Goal: Task Accomplishment & Management: Use online tool/utility

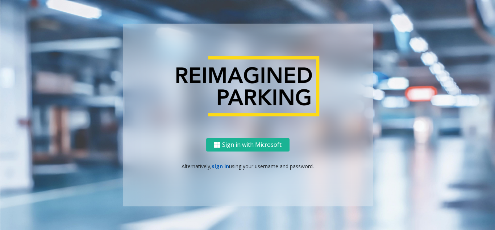
click at [223, 166] on link "sign in" at bounding box center [220, 165] width 17 height 7
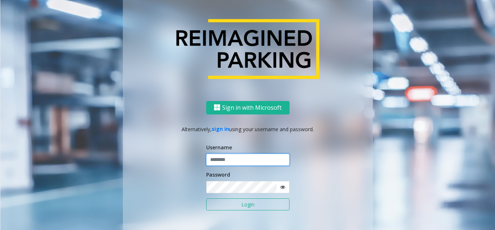
click at [224, 155] on input "text" at bounding box center [247, 159] width 83 height 12
type input "********"
click at [280, 186] on icon at bounding box center [282, 186] width 5 height 5
click at [240, 203] on button "Login" at bounding box center [247, 204] width 83 height 12
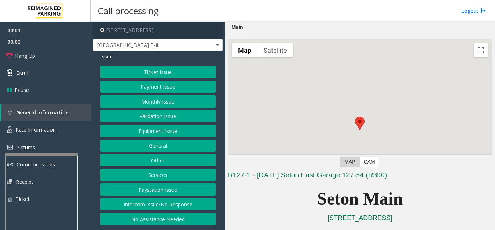
scroll to position [145, 0]
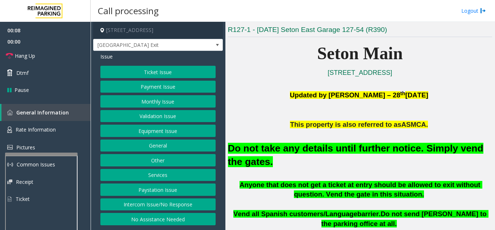
click at [167, 131] on button "Equipment Issue" at bounding box center [157, 130] width 115 height 12
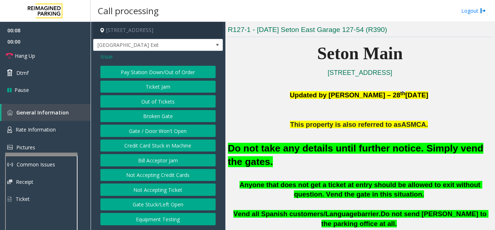
click at [167, 131] on button "Gate / Door Won't Open" at bounding box center [157, 130] width 115 height 12
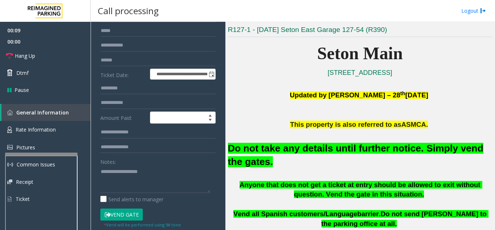
scroll to position [73, 0]
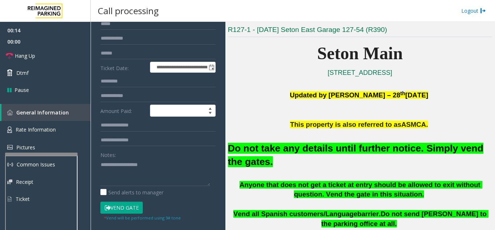
click at [132, 208] on button "Vend Gate" at bounding box center [121, 207] width 42 height 12
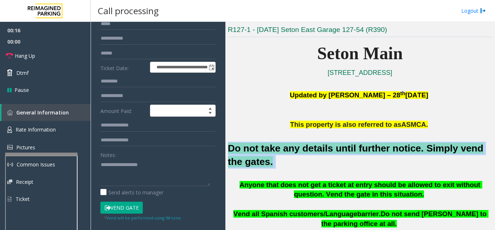
drag, startPoint x: 256, startPoint y: 164, endPoint x: 226, endPoint y: 147, distance: 34.2
click at [226, 147] on div "Main ← Move left → Move right ↑ Move up ↓ Move down + Zoom in - Zoom out Home J…" at bounding box center [360, 126] width 269 height 208
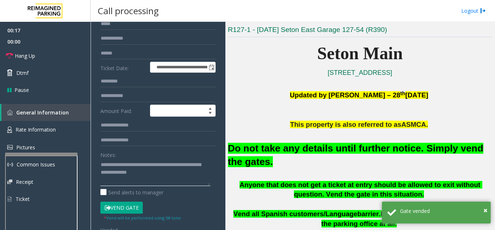
type textarea "**********"
click at [164, 154] on div "Notes:" at bounding box center [157, 166] width 115 height 37
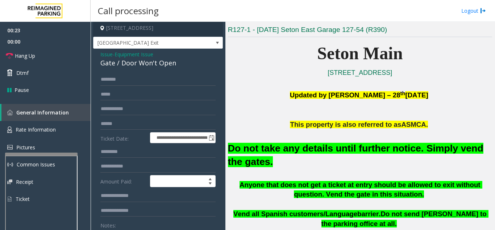
scroll to position [0, 0]
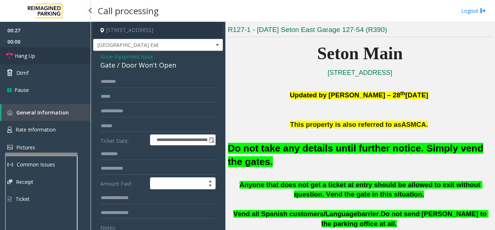
click at [56, 50] on link "Hang Up" at bounding box center [45, 55] width 91 height 17
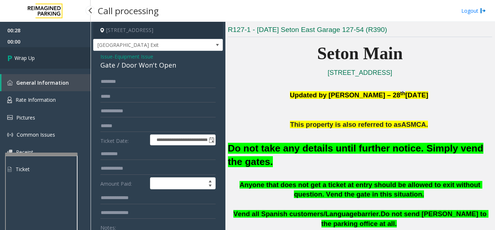
click at [63, 56] on link "Wrap Up" at bounding box center [45, 57] width 91 height 21
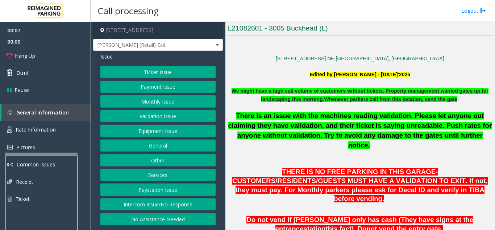
scroll to position [181, 0]
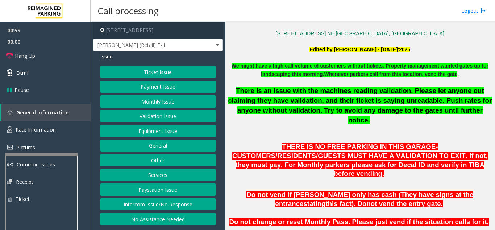
click at [141, 133] on button "Equipment Issue" at bounding box center [157, 130] width 115 height 12
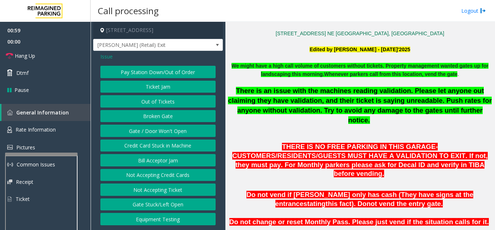
click at [141, 133] on button "Gate / Door Won't Open" at bounding box center [157, 130] width 115 height 12
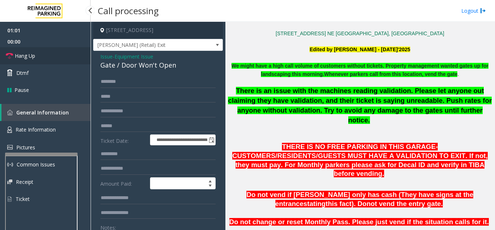
click at [40, 54] on link "Hang Up" at bounding box center [45, 55] width 91 height 17
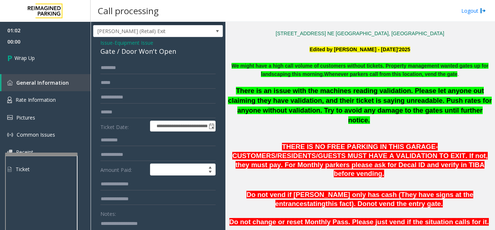
scroll to position [36, 0]
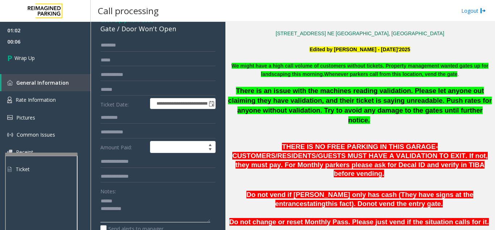
click at [127, 205] on textarea at bounding box center [155, 208] width 110 height 27
drag, startPoint x: 121, startPoint y: 33, endPoint x: 182, endPoint y: 38, distance: 60.8
click at [182, 34] on div "Gate / Door Won't Open" at bounding box center [157, 29] width 115 height 10
click at [157, 215] on textarea at bounding box center [155, 208] width 110 height 27
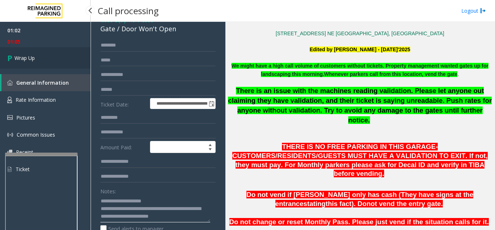
type textarea "**********"
click at [49, 62] on link "Wrap Up" at bounding box center [45, 57] width 91 height 21
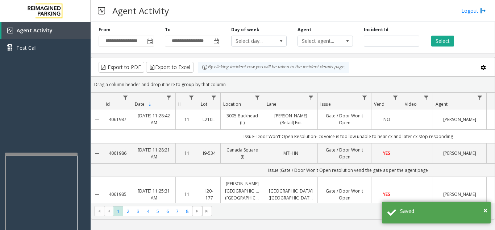
drag, startPoint x: 107, startPoint y: 114, endPoint x: 128, endPoint y: 119, distance: 21.9
click at [128, 119] on td "4061987" at bounding box center [117, 119] width 29 height 20
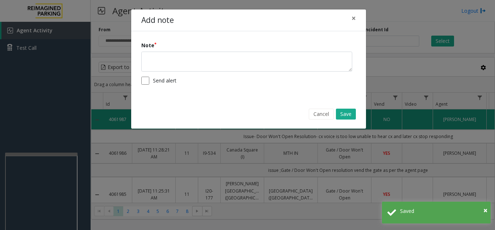
copy link "4061987"
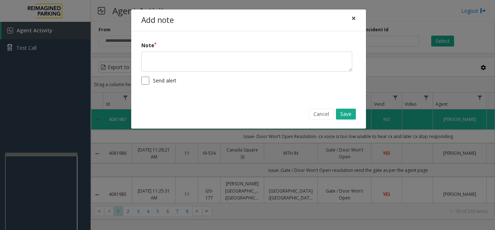
click at [356, 18] on span "×" at bounding box center [354, 18] width 4 height 10
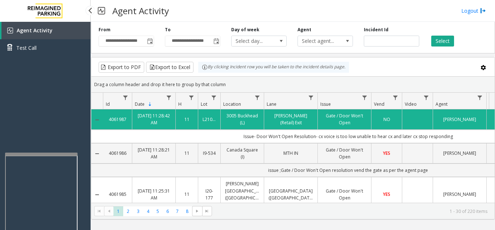
click at [78, 124] on div "Agent Activity Test Call" at bounding box center [45, 137] width 91 height 230
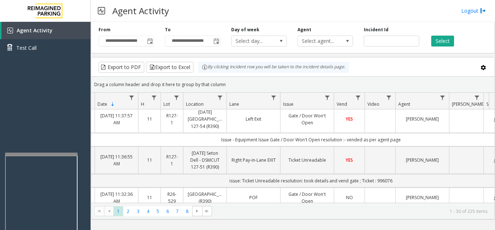
scroll to position [0, 37]
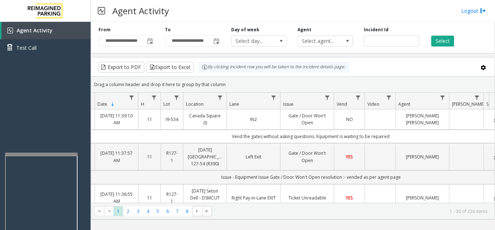
click at [332, 208] on kendo-pager-info "1 - 30 of 226 items" at bounding box center [352, 211] width 271 height 6
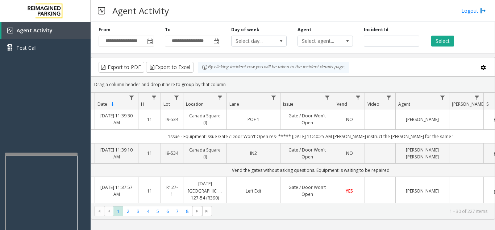
drag, startPoint x: 332, startPoint y: 208, endPoint x: 363, endPoint y: 247, distance: 50.0
click at [363, 229] on html "**********" at bounding box center [247, 115] width 495 height 230
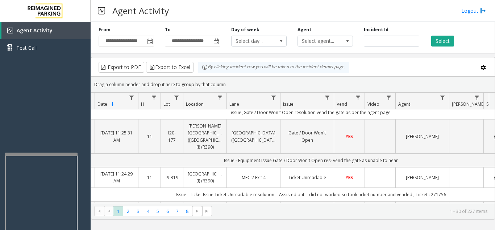
scroll to position [326, 37]
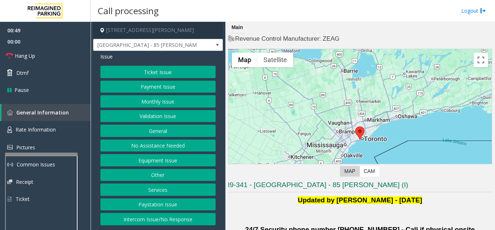
click at [170, 160] on button "Equipment Issue" at bounding box center [157, 160] width 115 height 12
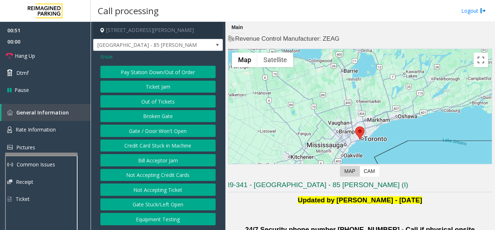
click at [162, 132] on button "Gate / Door Won't Open" at bounding box center [157, 130] width 115 height 12
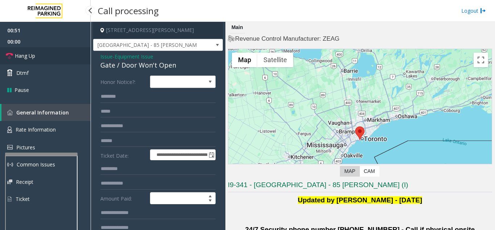
click at [56, 55] on link "Hang Up" at bounding box center [45, 55] width 91 height 17
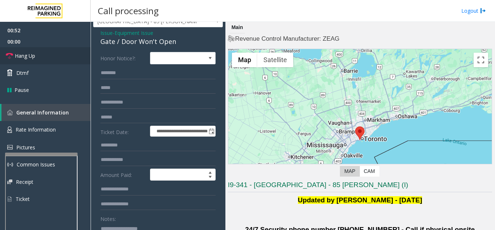
scroll to position [36, 0]
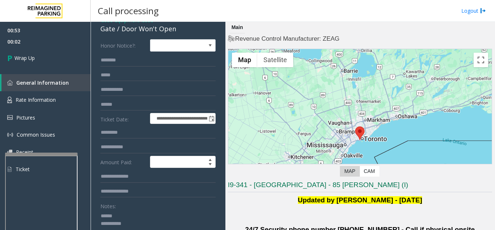
click at [128, 215] on textarea at bounding box center [155, 223] width 110 height 27
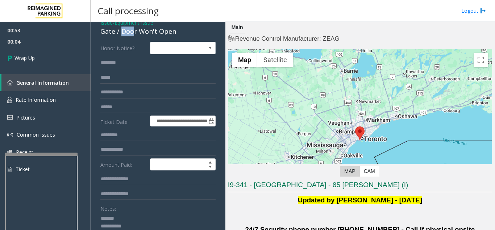
scroll to position [30, 0]
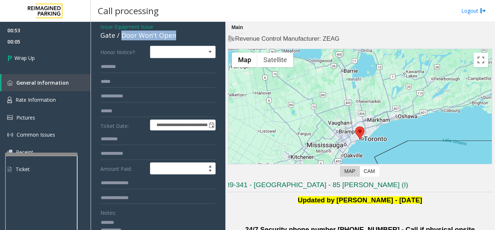
drag, startPoint x: 120, startPoint y: 29, endPoint x: 178, endPoint y: 33, distance: 58.1
click at [178, 33] on div "Gate / Door Won't Open" at bounding box center [157, 35] width 115 height 10
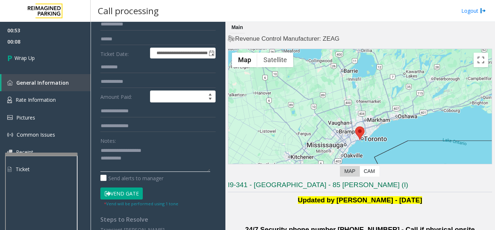
scroll to position [102, 0]
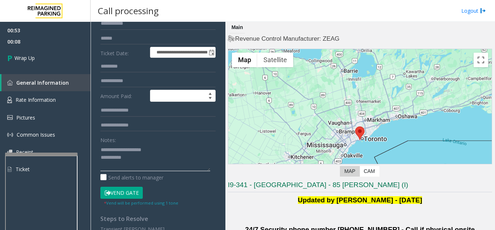
click at [149, 160] on textarea at bounding box center [155, 157] width 110 height 27
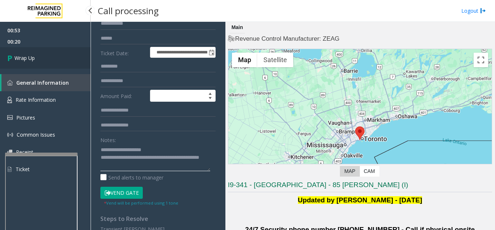
type textarea "**********"
click at [36, 63] on link "Wrap Up" at bounding box center [45, 57] width 91 height 21
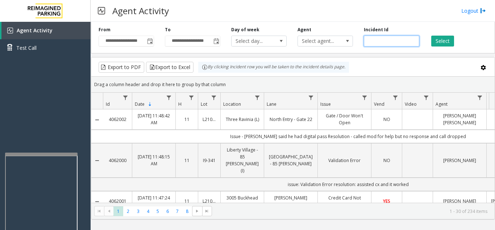
click at [376, 41] on input "number" at bounding box center [391, 41] width 55 height 11
paste input "*******"
type input "*******"
click at [437, 44] on button "Select" at bounding box center [443, 41] width 23 height 11
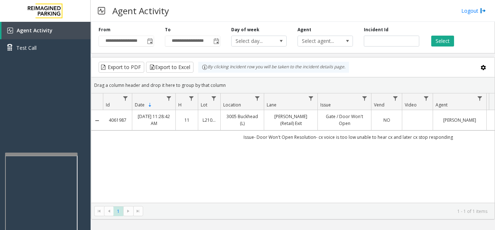
click at [417, 119] on td "Data table" at bounding box center [417, 120] width 31 height 20
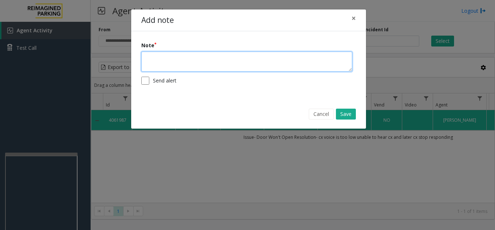
click at [169, 64] on textarea at bounding box center [246, 62] width 211 height 20
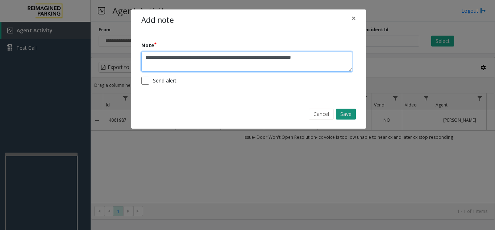
type textarea "**********"
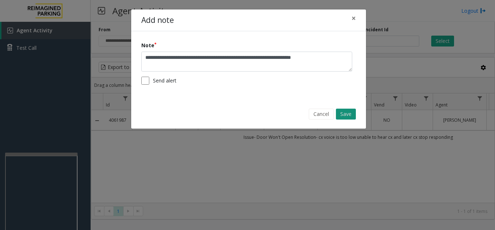
click at [341, 111] on button "Save" at bounding box center [346, 113] width 20 height 11
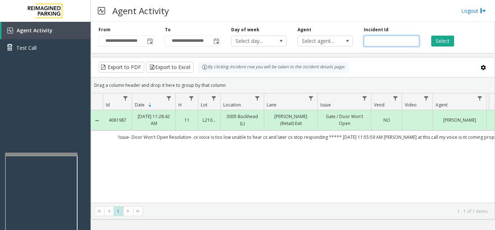
drag, startPoint x: 386, startPoint y: 44, endPoint x: 366, endPoint y: 41, distance: 20.9
click at [366, 41] on input "*******" at bounding box center [391, 41] width 55 height 11
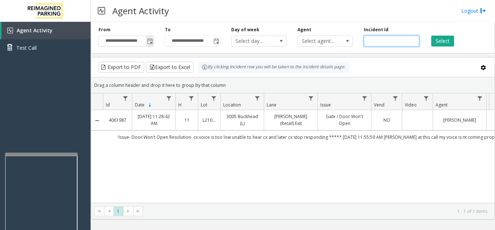
click at [149, 40] on span "Toggle popup" at bounding box center [150, 41] width 6 height 6
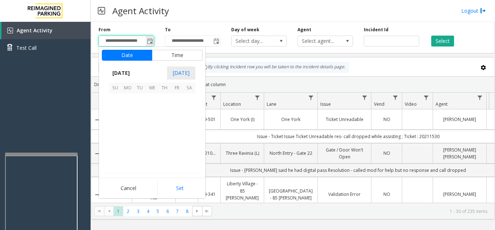
scroll to position [130091, 0]
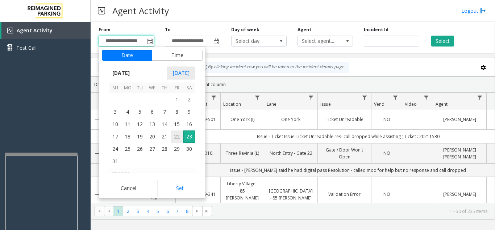
click at [179, 138] on span "22" at bounding box center [177, 136] width 12 height 12
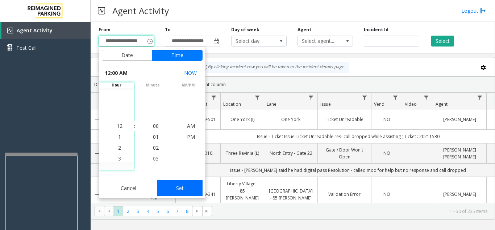
click at [186, 192] on button "Set" at bounding box center [180, 188] width 46 height 16
type input "**********"
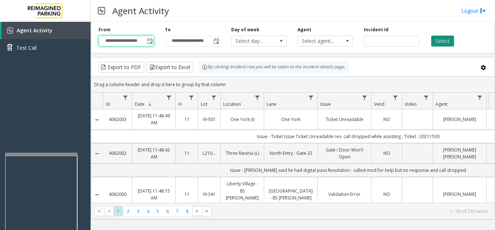
click at [440, 42] on button "Select" at bounding box center [443, 41] width 23 height 11
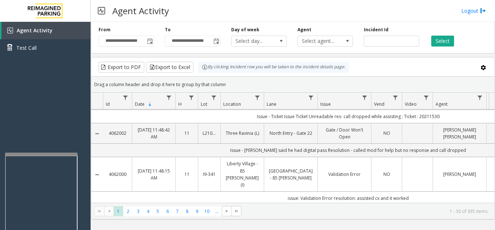
scroll to position [36, 0]
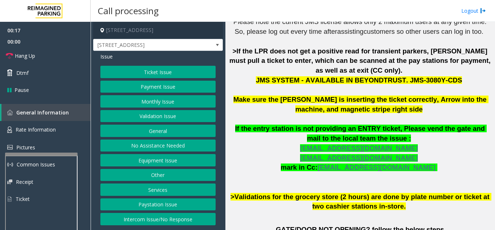
scroll to position [218, 0]
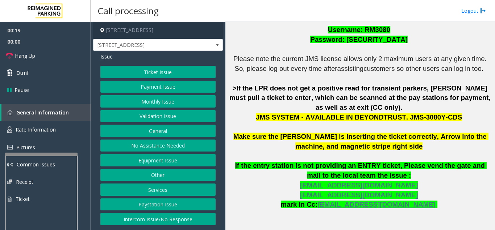
click at [165, 71] on button "Ticket Issue" at bounding box center [157, 72] width 115 height 12
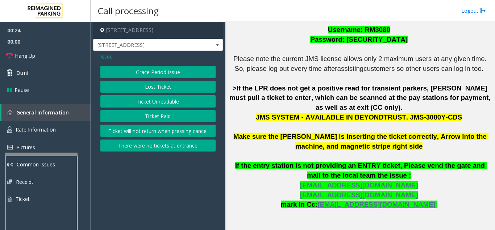
click at [159, 101] on button "Ticket Unreadable" at bounding box center [157, 101] width 115 height 12
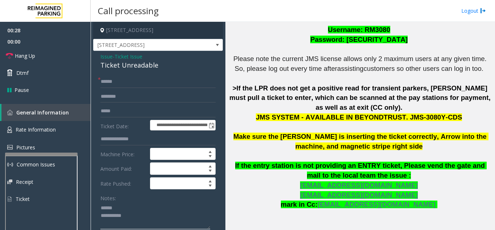
click at [137, 207] on textarea at bounding box center [155, 215] width 110 height 27
drag, startPoint x: 99, startPoint y: 65, endPoint x: 164, endPoint y: 62, distance: 64.6
type textarea "**********"
click at [169, 82] on input "text" at bounding box center [157, 81] width 115 height 12
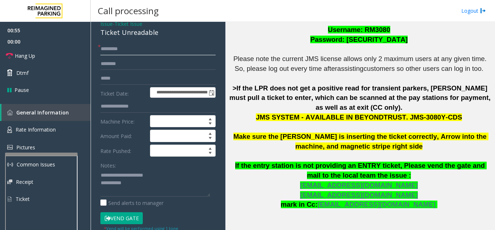
scroll to position [109, 0]
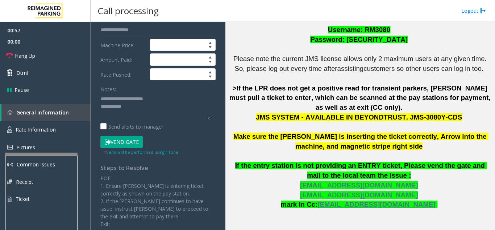
type input "*********"
click at [122, 144] on button "Vend Gate" at bounding box center [121, 142] width 42 height 12
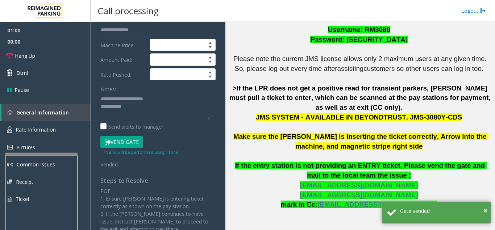
click at [148, 106] on textarea at bounding box center [155, 106] width 110 height 27
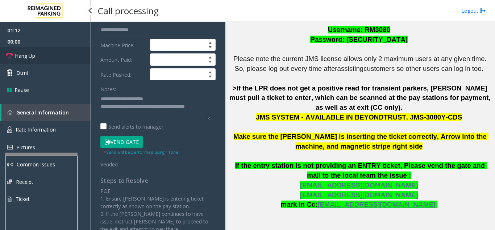
type textarea "**********"
click at [32, 53] on span "Hang Up" at bounding box center [25, 56] width 20 height 8
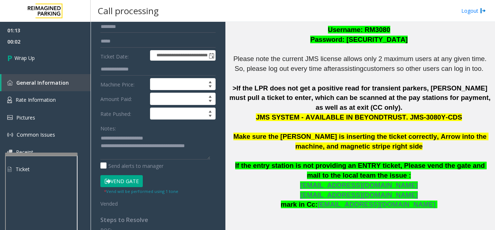
scroll to position [0, 0]
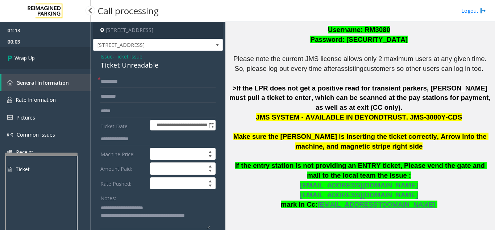
click at [53, 53] on link "Wrap Up" at bounding box center [45, 57] width 91 height 21
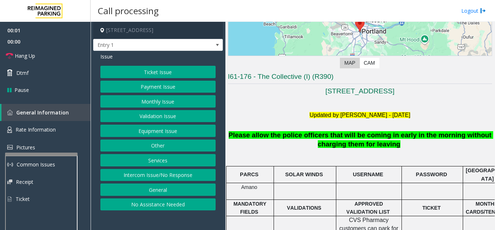
scroll to position [109, 0]
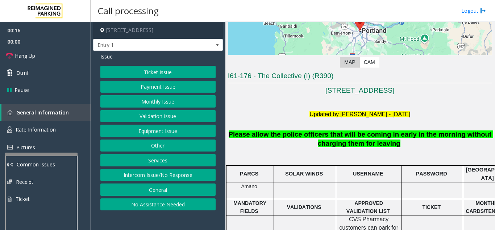
click at [184, 173] on button "Intercom Issue/No Response" at bounding box center [157, 175] width 115 height 12
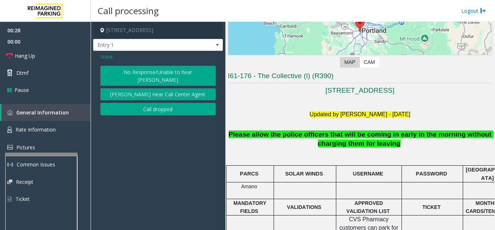
click at [104, 58] on span "Issue" at bounding box center [106, 57] width 12 height 8
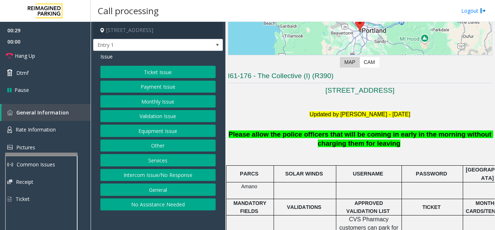
click at [153, 72] on button "Ticket Issue" at bounding box center [157, 72] width 115 height 12
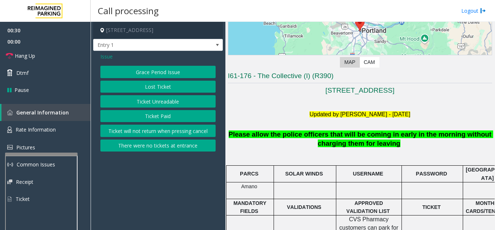
click at [150, 114] on button "Ticket Paid" at bounding box center [157, 116] width 115 height 12
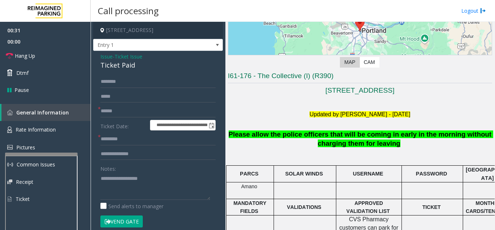
click at [107, 56] on span "Issue" at bounding box center [106, 57] width 12 height 8
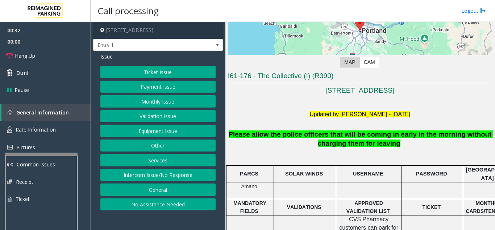
click at [162, 72] on button "Ticket Issue" at bounding box center [157, 72] width 115 height 12
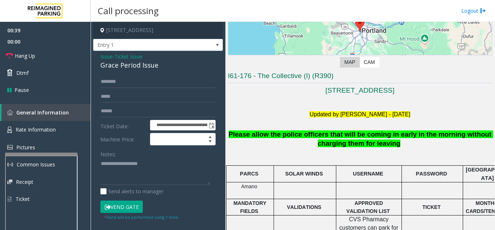
click at [107, 57] on span "Issue" at bounding box center [106, 57] width 12 height 8
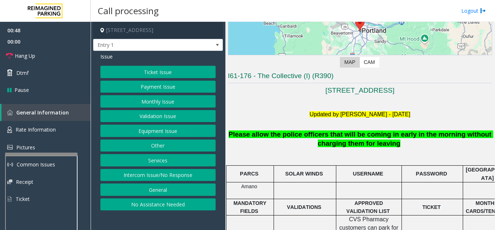
click at [150, 75] on button "Ticket Issue" at bounding box center [157, 72] width 115 height 12
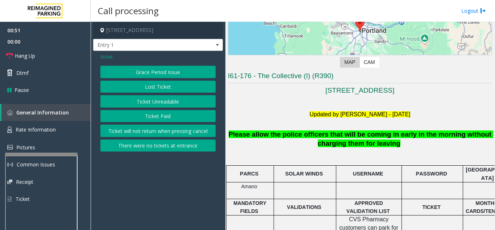
click at [107, 57] on span "Issue" at bounding box center [106, 57] width 12 height 8
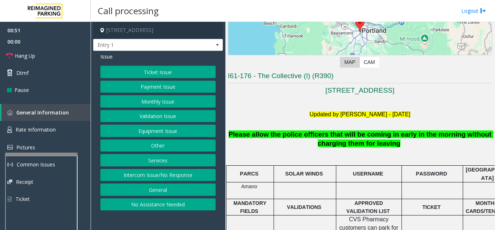
click at [146, 133] on button "Equipment Issue" at bounding box center [157, 130] width 115 height 12
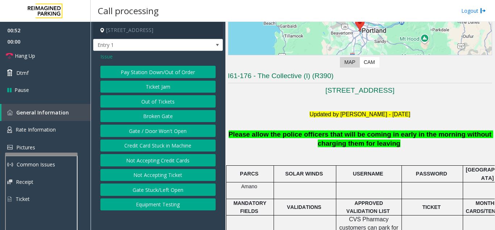
click at [157, 99] on button "Out of Tickets" at bounding box center [157, 101] width 115 height 12
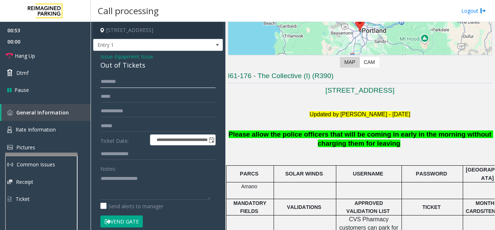
click at [136, 85] on input "text" at bounding box center [157, 81] width 115 height 12
click at [127, 172] on div "Notes:" at bounding box center [157, 180] width 115 height 37
click at [129, 179] on textarea at bounding box center [155, 185] width 110 height 27
drag, startPoint x: 96, startPoint y: 66, endPoint x: 160, endPoint y: 66, distance: 64.2
click at [160, 66] on div "**********" at bounding box center [158, 190] width 130 height 278
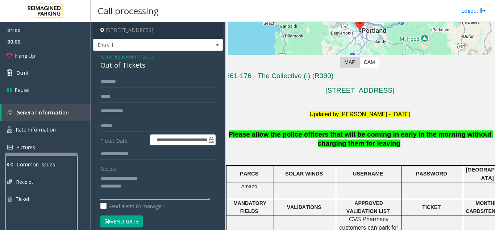
type textarea "**********"
click at [130, 83] on input "text" at bounding box center [157, 81] width 115 height 12
click at [132, 221] on button "Vend Gate" at bounding box center [121, 221] width 42 height 12
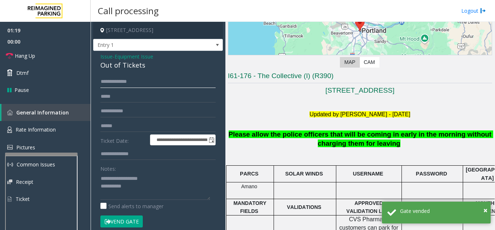
drag, startPoint x: 116, startPoint y: 82, endPoint x: 96, endPoint y: 83, distance: 20.3
click at [96, 83] on div "**********" at bounding box center [158, 204] width 126 height 259
type input "******"
click at [179, 187] on textarea at bounding box center [155, 185] width 110 height 27
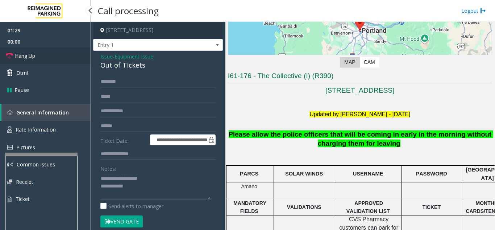
click at [39, 53] on link "Hang Up" at bounding box center [45, 55] width 91 height 17
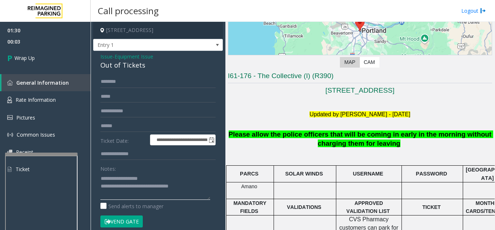
type textarea "**********"
click at [182, 170] on div "Notes:" at bounding box center [157, 180] width 115 height 37
click at [48, 67] on link "Wrap Up" at bounding box center [45, 57] width 91 height 21
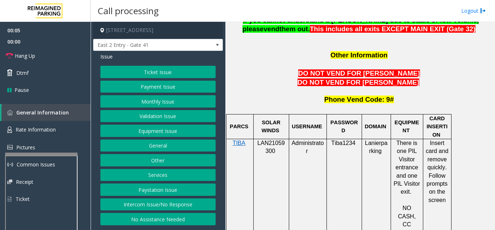
scroll to position [653, 0]
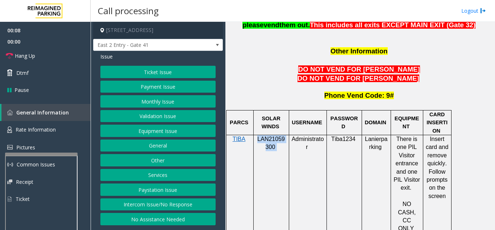
drag, startPoint x: 279, startPoint y: 115, endPoint x: 258, endPoint y: 108, distance: 21.9
click at [258, 135] on p "LAN21059300" at bounding box center [271, 143] width 30 height 16
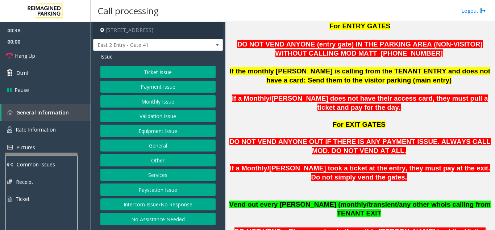
scroll to position [399, 0]
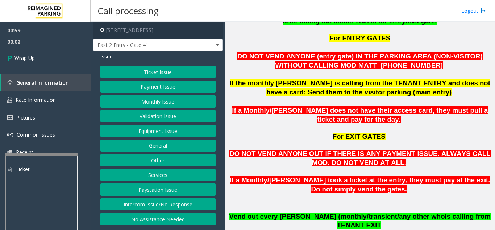
click at [153, 135] on button "Equipment Issue" at bounding box center [157, 130] width 115 height 12
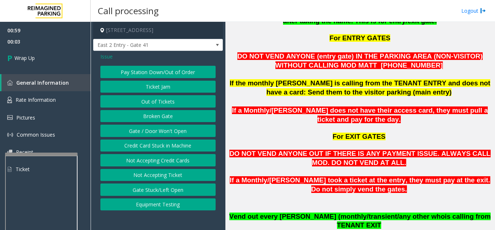
click at [157, 132] on button "Gate / Door Won't Open" at bounding box center [157, 130] width 115 height 12
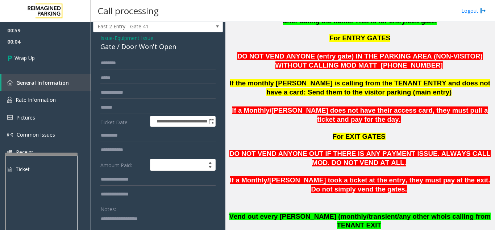
scroll to position [36, 0]
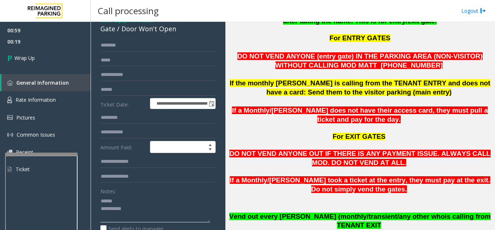
click at [122, 199] on textarea at bounding box center [155, 208] width 110 height 27
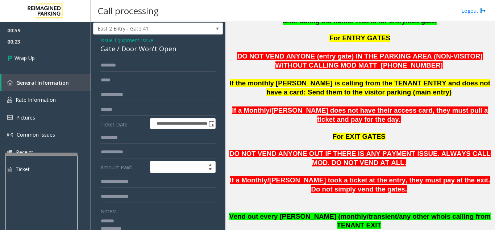
scroll to position [0, 0]
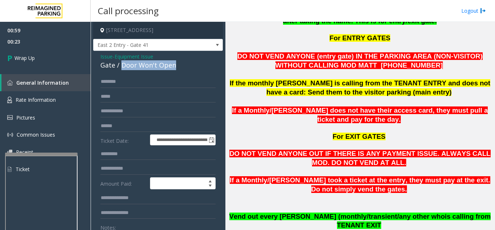
drag, startPoint x: 120, startPoint y: 24, endPoint x: 182, endPoint y: 66, distance: 74.5
click at [182, 66] on div "Gate / Door Won't Open" at bounding box center [157, 65] width 115 height 10
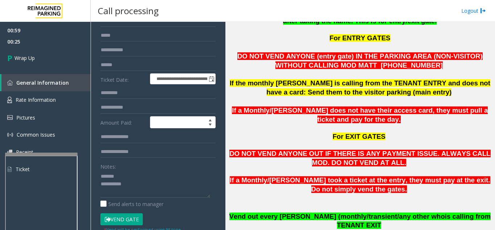
scroll to position [78, 0]
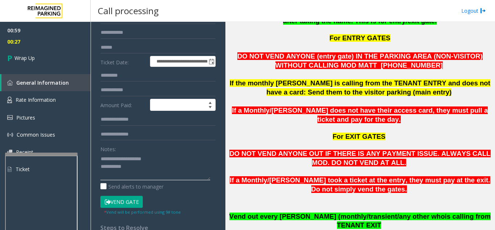
click at [149, 170] on textarea at bounding box center [155, 166] width 110 height 27
type textarea "**********"
click at [45, 69] on div "00:59 00:42 Wrap Up General Information Rate Information Pictures Common Issues…" at bounding box center [45, 103] width 91 height 162
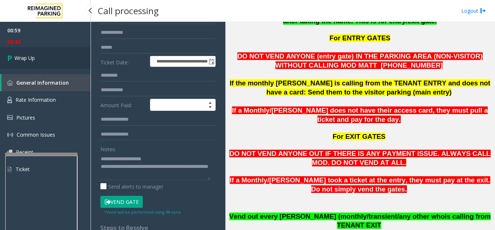
click at [44, 64] on link "Wrap Up" at bounding box center [45, 57] width 91 height 21
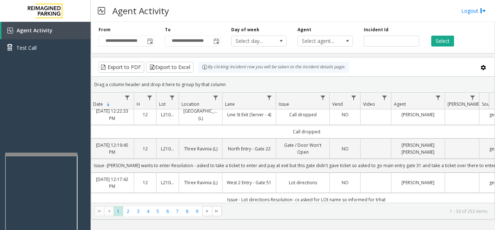
scroll to position [73, 46]
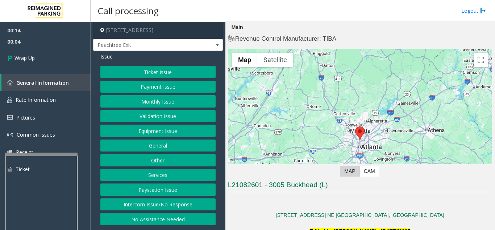
click at [168, 209] on button "Intercom Issue/No Response" at bounding box center [157, 204] width 115 height 12
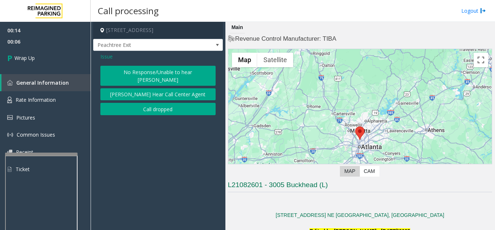
click at [137, 73] on button "No Response/Unable to hear [PERSON_NAME]" at bounding box center [157, 76] width 115 height 20
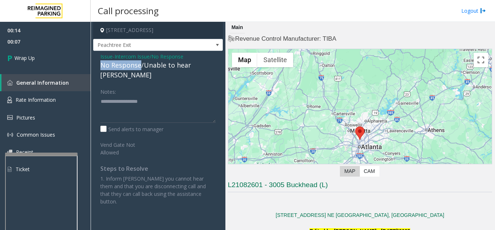
drag, startPoint x: 141, startPoint y: 66, endPoint x: 99, endPoint y: 63, distance: 42.1
click at [99, 63] on div "Issue - Intercom Issue/No Response No Response/Unable to hear [PERSON_NAME] Not…" at bounding box center [158, 131] width 130 height 161
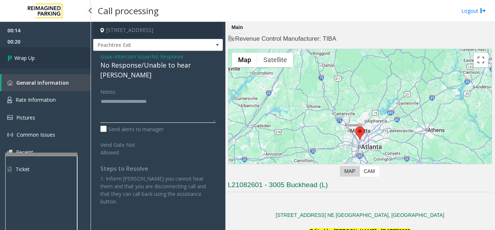
type textarea "**********"
click at [63, 59] on link "Wrap Up" at bounding box center [45, 57] width 91 height 21
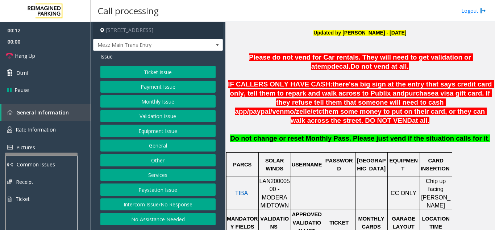
scroll to position [254, 0]
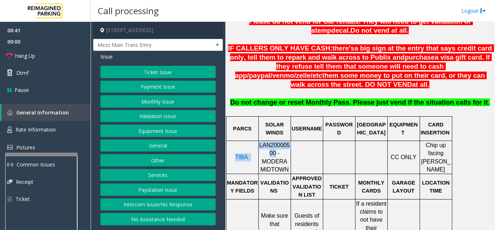
drag, startPoint x: 263, startPoint y: 146, endPoint x: 260, endPoint y: 136, distance: 10.3
click at [260, 140] on tr "TIBA LAN20000500 - MODERA MIDTOWN CC ONLY Chip up facing [PERSON_NAME]" at bounding box center [339, 156] width 226 height 33
click at [248, 140] on td "TIBA" at bounding box center [242, 156] width 32 height 33
drag, startPoint x: 263, startPoint y: 145, endPoint x: 260, endPoint y: 139, distance: 6.3
click at [260, 142] on span "LAN20000500 - MODERA MIDTOWN" at bounding box center [274, 157] width 31 height 30
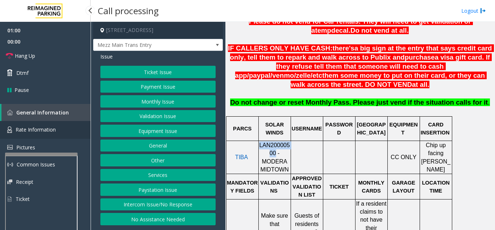
click at [35, 132] on span "Rate Information" at bounding box center [36, 129] width 40 height 7
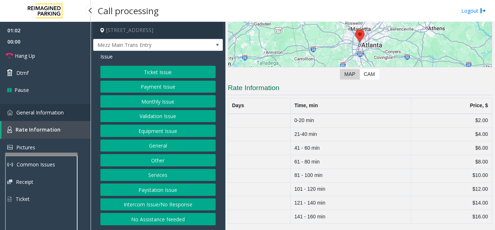
click at [44, 109] on span "General Information" at bounding box center [40, 112] width 48 height 7
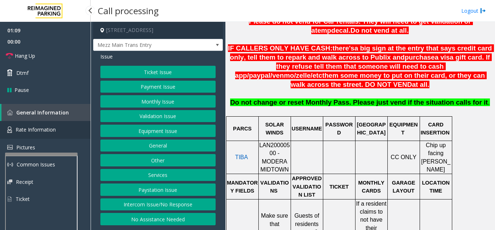
click at [43, 134] on link "Rate Information" at bounding box center [45, 130] width 91 height 18
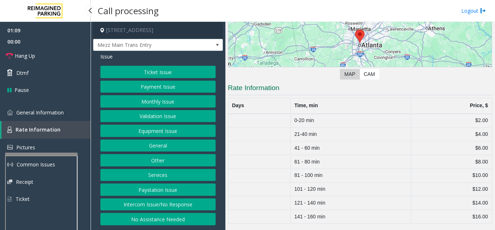
scroll to position [97, 0]
click at [162, 129] on button "Equipment Issue" at bounding box center [157, 130] width 115 height 12
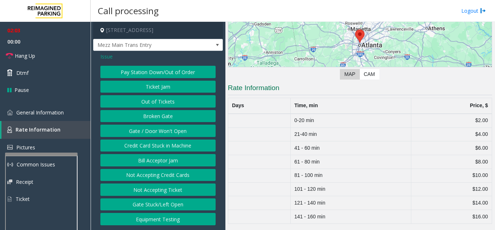
click at [155, 128] on button "Gate / Door Won't Open" at bounding box center [157, 130] width 115 height 12
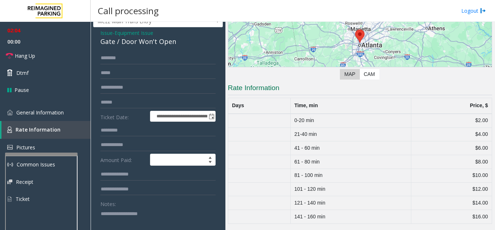
scroll to position [36, 0]
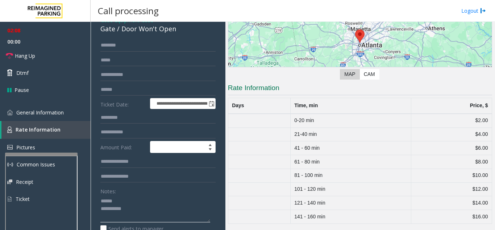
click at [128, 196] on textarea at bounding box center [155, 208] width 110 height 27
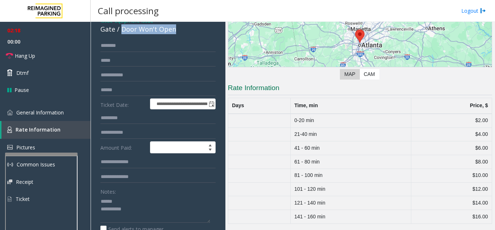
drag, startPoint x: 121, startPoint y: 28, endPoint x: 180, endPoint y: 30, distance: 58.8
click at [180, 30] on div "Gate / Door Won't Open" at bounding box center [157, 29] width 115 height 10
click at [183, 200] on textarea at bounding box center [155, 208] width 110 height 27
click at [181, 205] on textarea at bounding box center [155, 208] width 110 height 27
click at [188, 211] on textarea at bounding box center [155, 208] width 110 height 27
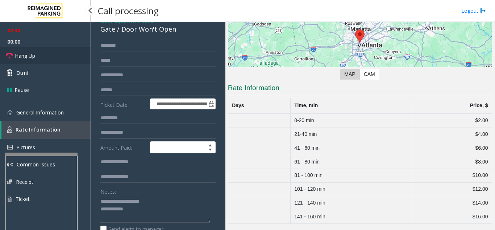
click at [38, 58] on link "Hang Up" at bounding box center [45, 55] width 91 height 17
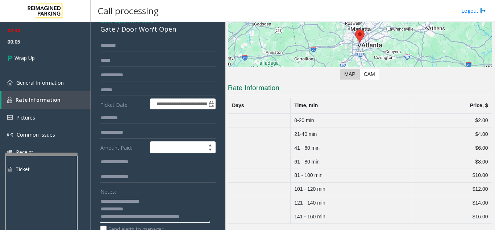
type textarea "**********"
click at [160, 190] on div "Notes:" at bounding box center [157, 203] width 115 height 37
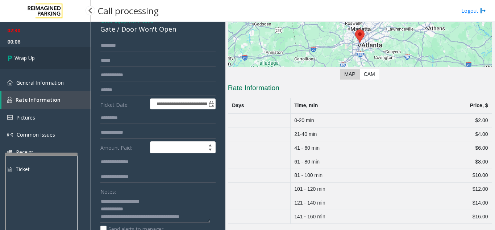
click at [42, 61] on link "Wrap Up" at bounding box center [45, 57] width 91 height 21
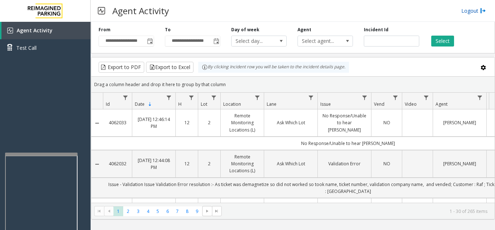
click at [478, 9] on link "Logout" at bounding box center [474, 11] width 25 height 8
